Goal: Use online tool/utility: Use online tool/utility

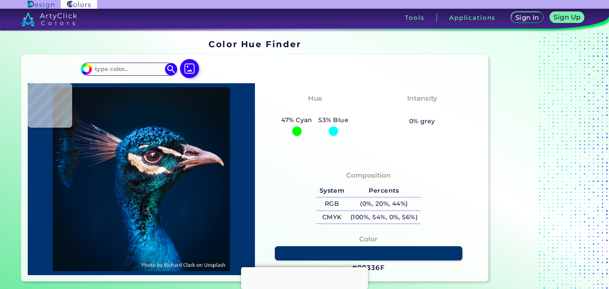
type input "#000000"
type input "#071520"
type input "#051826"
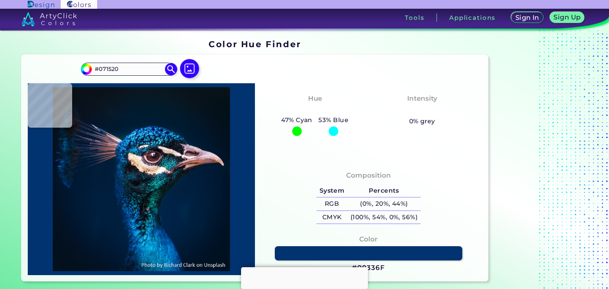
type input "#051826"
type input "#041a28"
type input "#041A28"
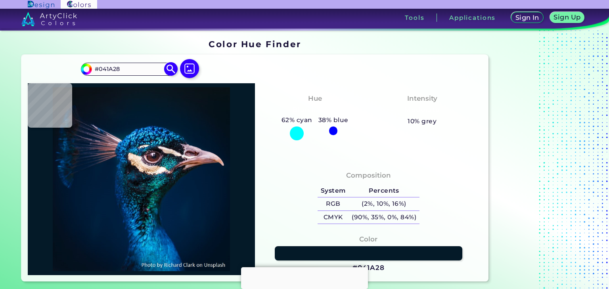
type input "#061927"
type input "#091722"
type input "#09181f"
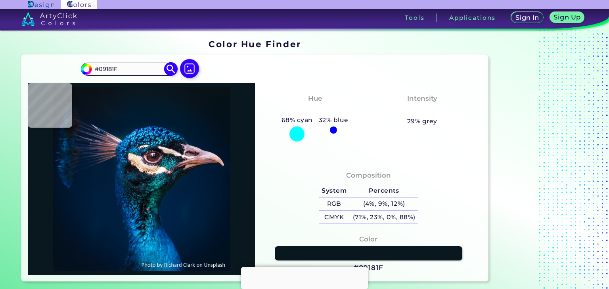
click at [144, 73] on input "#09181F" at bounding box center [129, 69] width 74 height 11
paste input "0336"
type input "#00336F"
click at [168, 69] on img at bounding box center [171, 69] width 14 height 14
type input "#00336f"
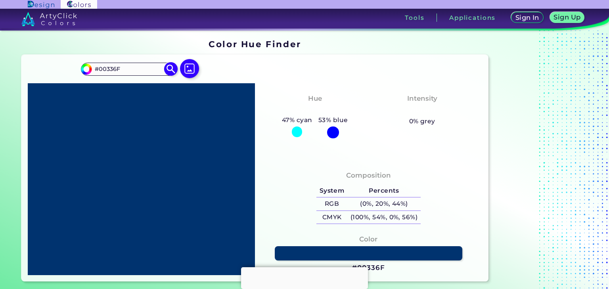
click at [145, 66] on input "#00336F" at bounding box center [129, 69] width 74 height 11
paste input "4741e8"
type input "4741e8"
click at [171, 72] on img at bounding box center [171, 69] width 14 height 14
type input "#4741e8"
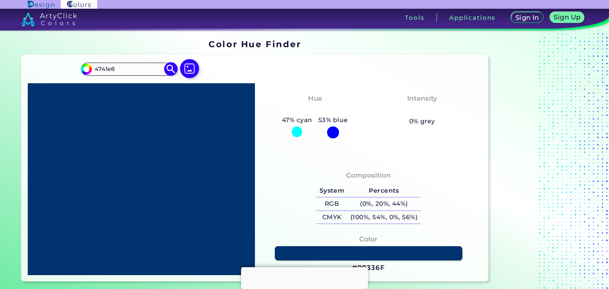
type input "#4741E8"
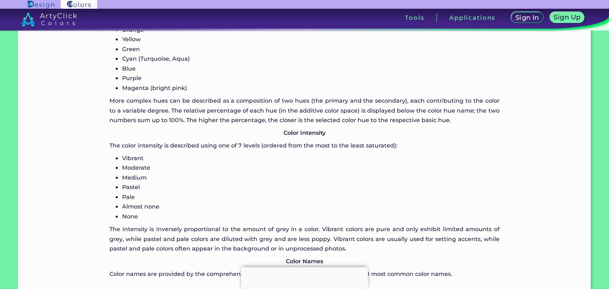
scroll to position [753, 0]
